Goal: Information Seeking & Learning: Learn about a topic

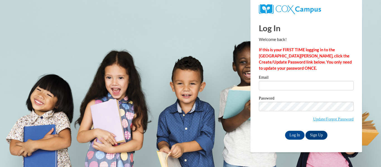
type input "[PERSON_NAME][EMAIL_ADDRESS][PERSON_NAME][DOMAIN_NAME]"
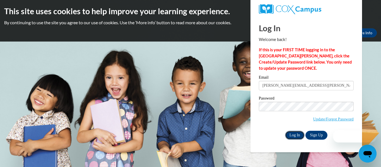
click at [294, 134] on input "Log In" at bounding box center [295, 135] width 20 height 9
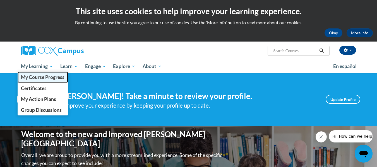
click at [36, 76] on span "My Course Progress" at bounding box center [43, 77] width 44 height 6
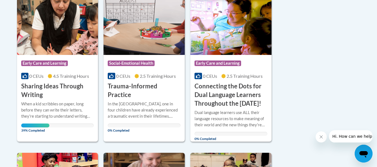
scroll to position [156, 0]
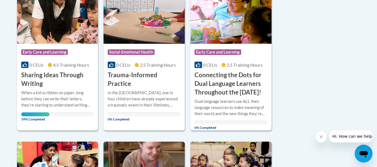
click at [66, 88] on h3 "Sharing Ideas Through Writing" at bounding box center [57, 79] width 73 height 17
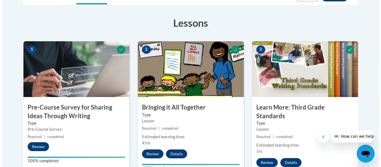
scroll to position [292, 0]
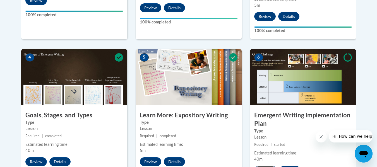
click at [270, 166] on button "Resume" at bounding box center [265, 170] width 23 height 9
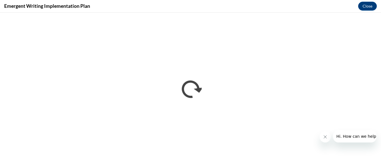
scroll to position [0, 0]
click at [325, 136] on icon "Close message from company" at bounding box center [325, 137] width 4 height 4
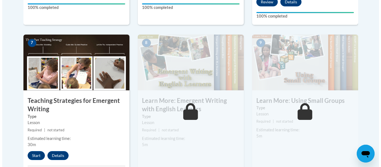
scroll to position [502, 0]
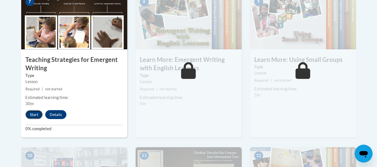
click at [34, 110] on button "Start" at bounding box center [33, 114] width 17 height 9
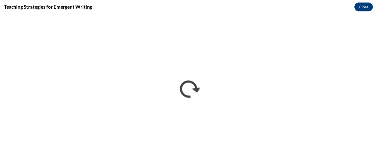
scroll to position [0, 0]
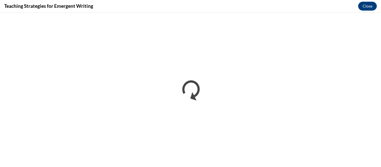
click at [377, 12] on div "Teaching Strategies for Emergent Writing Close" at bounding box center [190, 6] width 381 height 13
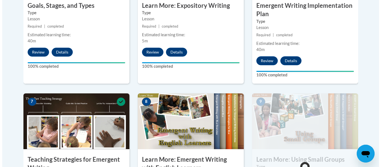
scroll to position [548, 0]
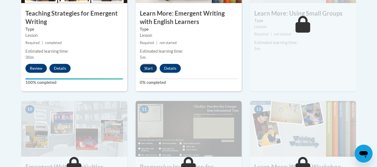
click at [151, 64] on button "Start" at bounding box center [148, 68] width 17 height 9
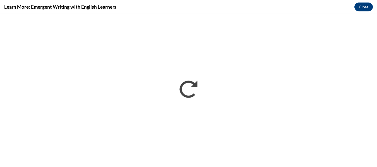
scroll to position [0, 0]
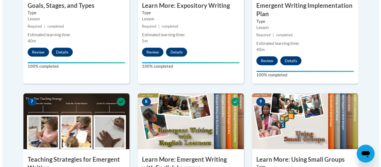
scroll to position [548, 0]
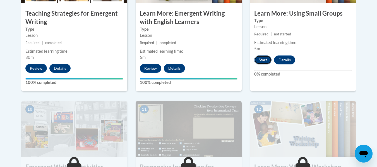
click at [264, 56] on button "Start" at bounding box center [262, 60] width 17 height 9
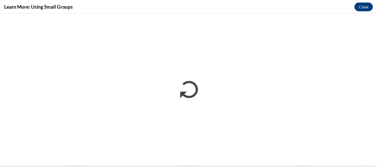
scroll to position [0, 0]
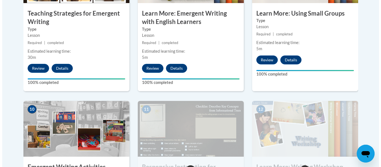
scroll to position [694, 0]
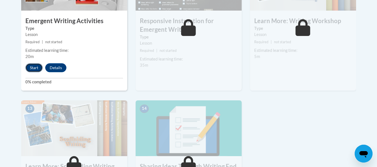
click at [36, 63] on button "Start" at bounding box center [33, 67] width 17 height 9
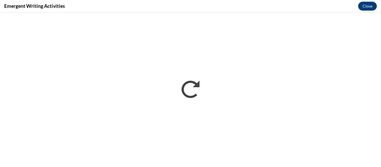
scroll to position [0, 0]
